Goal: Information Seeking & Learning: Check status

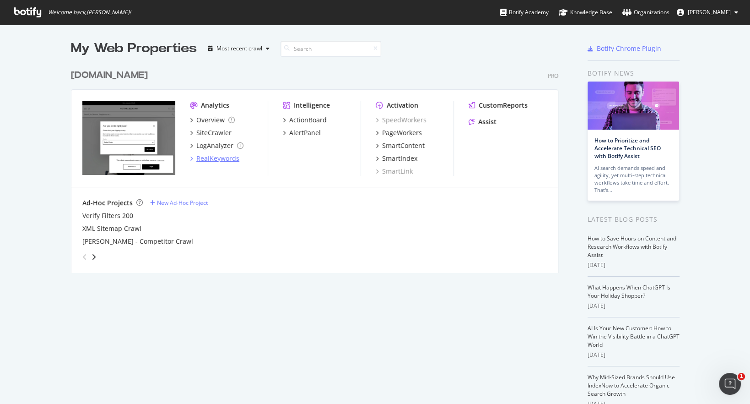
click at [219, 157] on div "RealKeywords" at bounding box center [217, 158] width 43 height 9
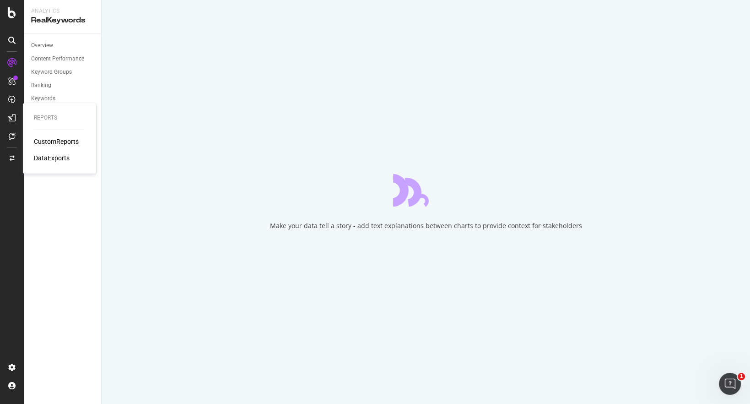
click at [40, 142] on div "CustomReports" at bounding box center [56, 141] width 45 height 9
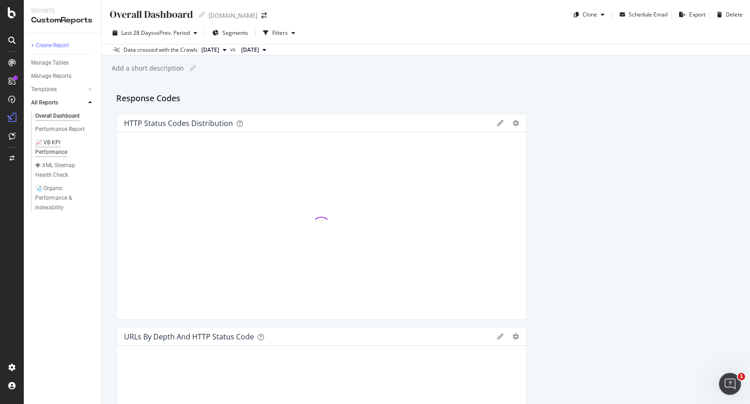
click at [68, 145] on div "📈 VB KPI Performance" at bounding box center [60, 147] width 51 height 19
